Goal: Task Accomplishment & Management: Manage account settings

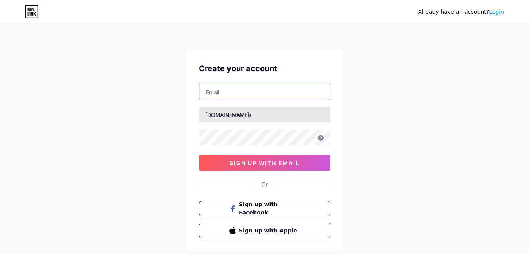
type input "[EMAIL_ADDRESS][DOMAIN_NAME]"
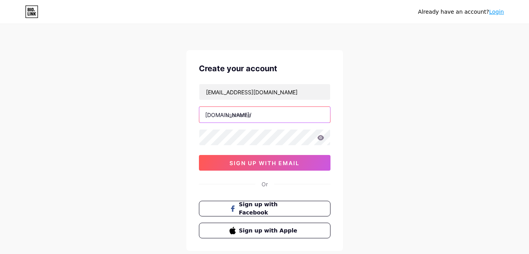
click at [276, 117] on input "text" at bounding box center [264, 115] width 131 height 16
paste input "rudratree15"
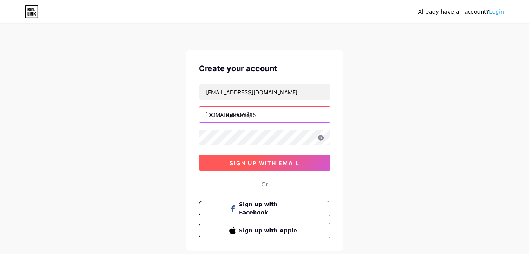
type input "rudratree15"
click at [250, 164] on span "sign up with email" at bounding box center [264, 163] width 70 height 7
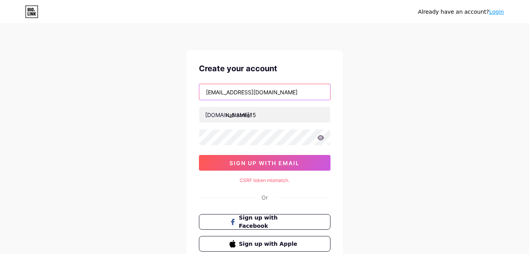
click at [288, 99] on input "[EMAIL_ADDRESS][DOMAIN_NAME]" at bounding box center [264, 92] width 131 height 16
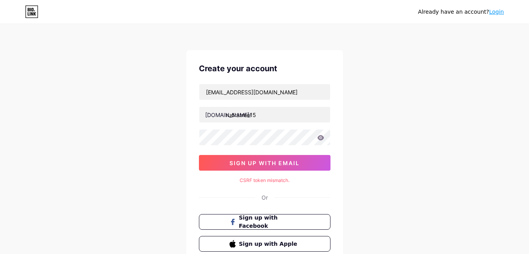
click at [353, 108] on div "Already have an account? Login Create your account [EMAIL_ADDRESS][DOMAIN_NAME]…" at bounding box center [264, 156] width 529 height 313
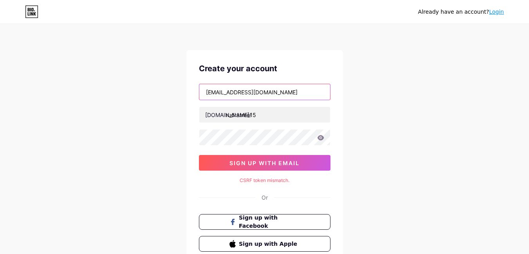
drag, startPoint x: 291, startPoint y: 90, endPoint x: 165, endPoint y: 90, distance: 126.0
click at [165, 90] on div "Already have an account? Login Create your account [EMAIL_ADDRESS][DOMAIN_NAME]…" at bounding box center [264, 156] width 529 height 313
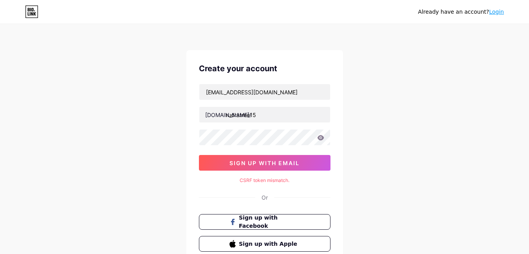
click at [169, 87] on div "Already have an account? Login Create your account [EMAIL_ADDRESS][DOMAIN_NAME]…" at bounding box center [264, 156] width 529 height 313
click at [176, 140] on div "Already have an account? Login Create your account [EMAIL_ADDRESS][DOMAIN_NAME]…" at bounding box center [264, 156] width 529 height 313
click at [269, 116] on input "rudratree15" at bounding box center [264, 115] width 131 height 16
click at [236, 158] on button "sign up with email" at bounding box center [264, 163] width 131 height 16
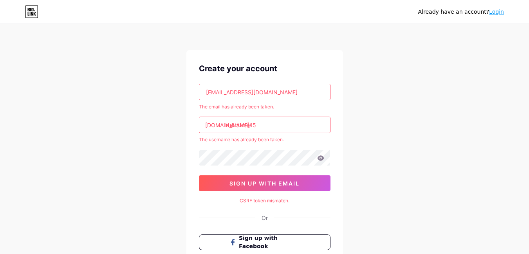
click at [498, 10] on link "Login" at bounding box center [496, 12] width 15 height 6
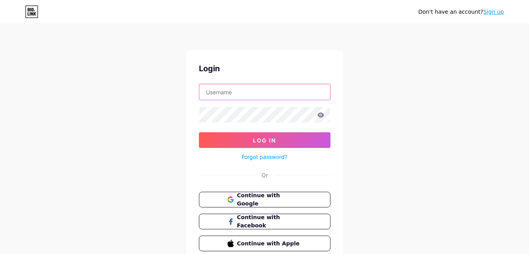
type input "[EMAIL_ADDRESS][DOMAIN_NAME]"
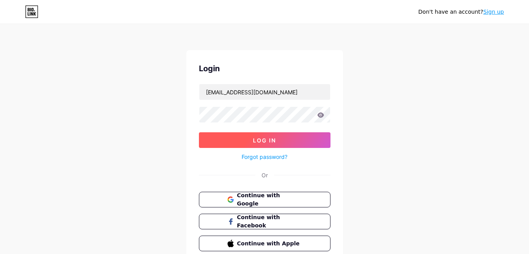
click at [268, 142] on span "Log In" at bounding box center [264, 140] width 23 height 7
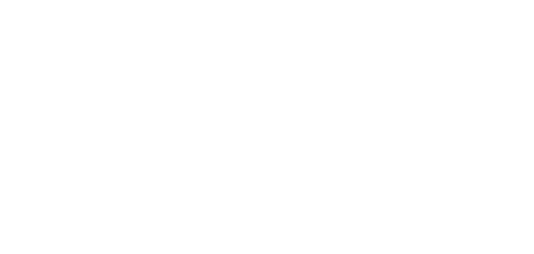
click at [119, 0] on html at bounding box center [267, 0] width 534 height 0
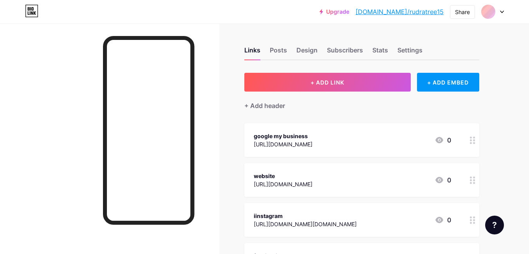
click at [227, 106] on div "Links Posts Design Subscribers Stats Settings + ADD LINK + ADD EMBED + Add head…" at bounding box center [256, 255] width 512 height 464
click at [420, 13] on link "[DOMAIN_NAME]/rudratree15" at bounding box center [399, 11] width 88 height 9
